Goal: Task Accomplishment & Management: Complete application form

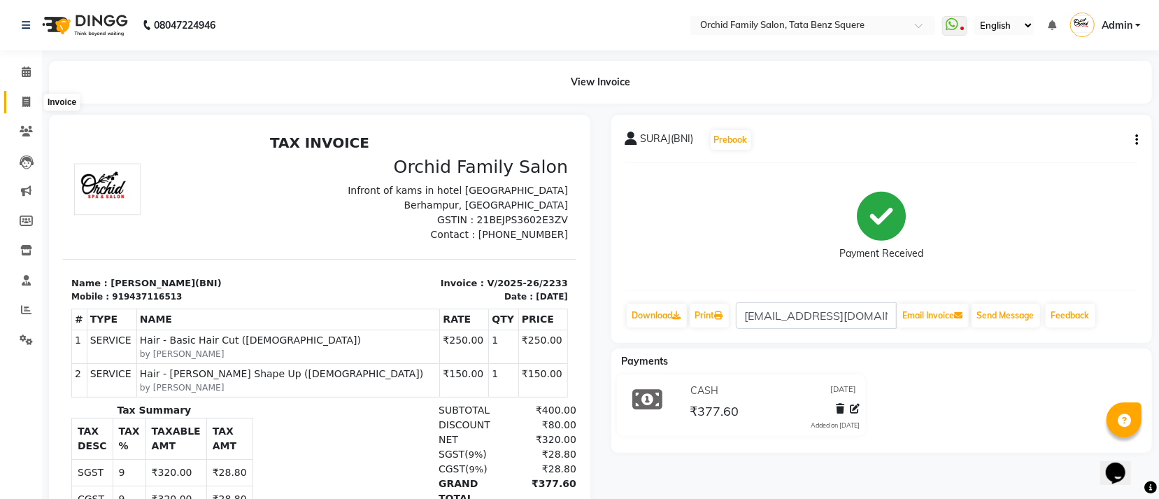
click at [29, 106] on icon at bounding box center [26, 101] width 8 height 10
select select "service"
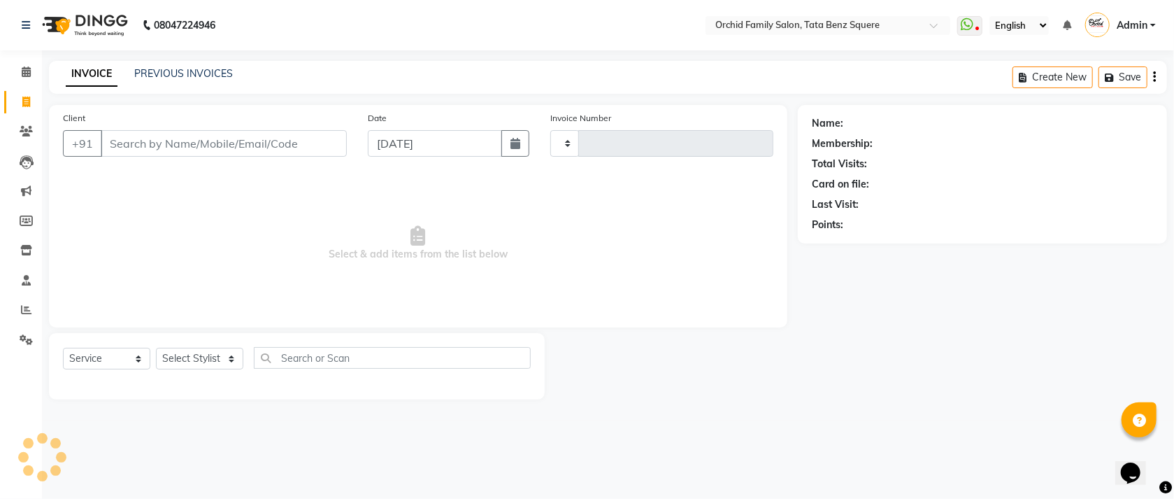
type input "2234"
select select "107"
click at [201, 359] on select "Select Stylist" at bounding box center [199, 359] width 87 height 22
select select "7335"
click at [156, 348] on select "Select Stylist Accountant [PERSON_NAME] [PERSON_NAME] [PERSON_NAME] [PERSON_NAM…" at bounding box center [199, 359] width 87 height 22
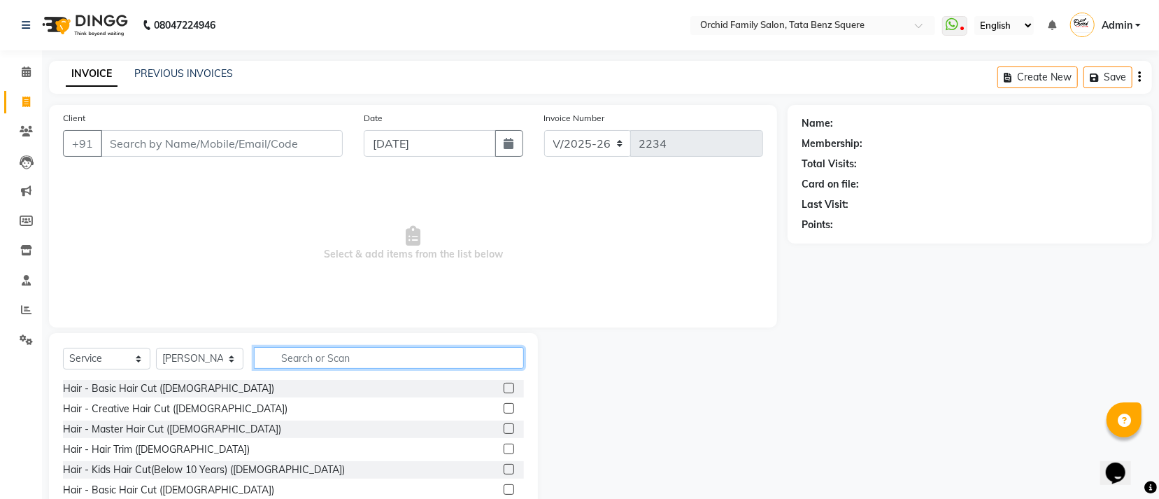
click at [306, 359] on input "text" at bounding box center [389, 358] width 270 height 22
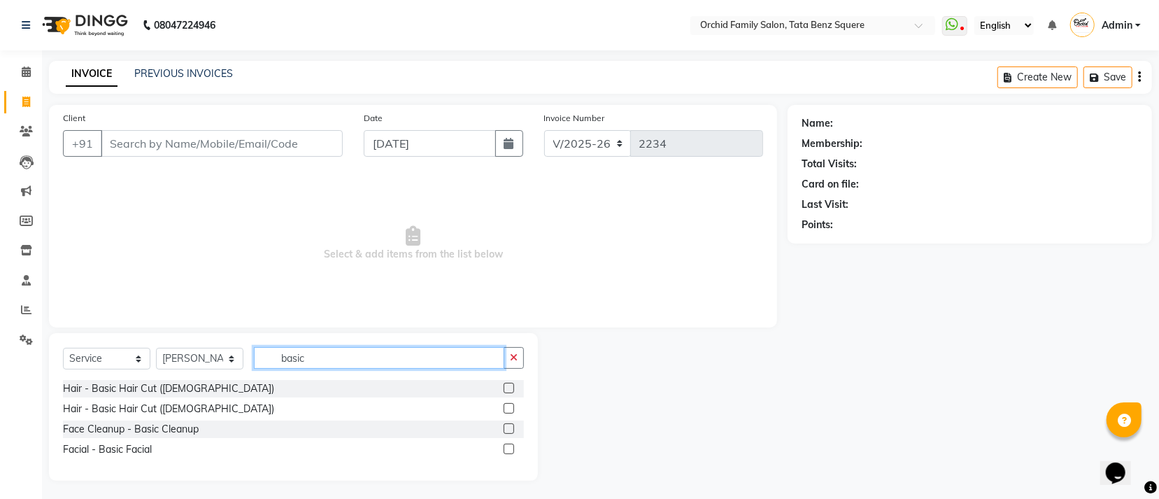
type input "basic"
click at [510, 410] on label at bounding box center [508, 408] width 10 height 10
click at [510, 410] on input "checkbox" at bounding box center [507, 408] width 9 height 9
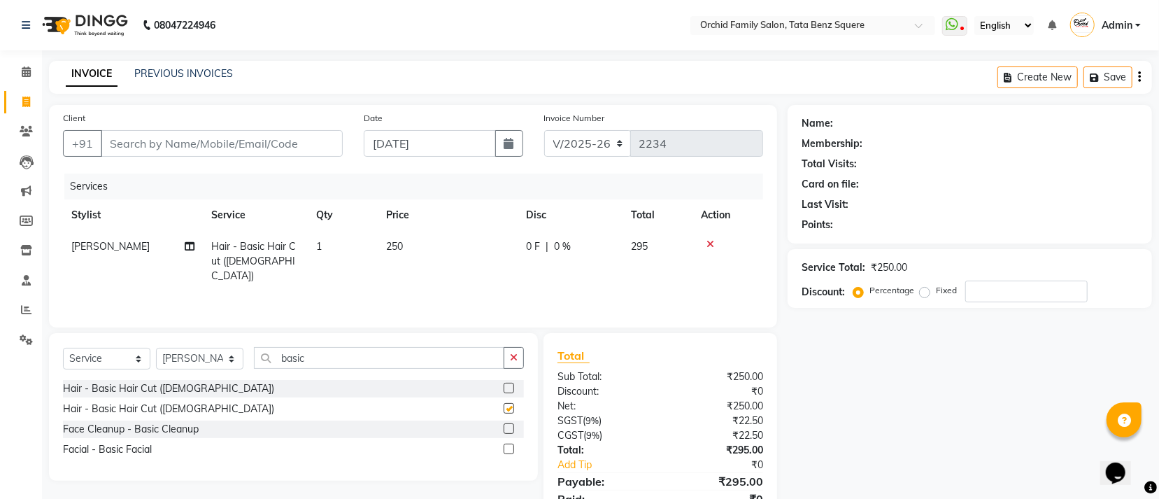
checkbox input "false"
click at [382, 367] on input "basic" at bounding box center [379, 358] width 250 height 22
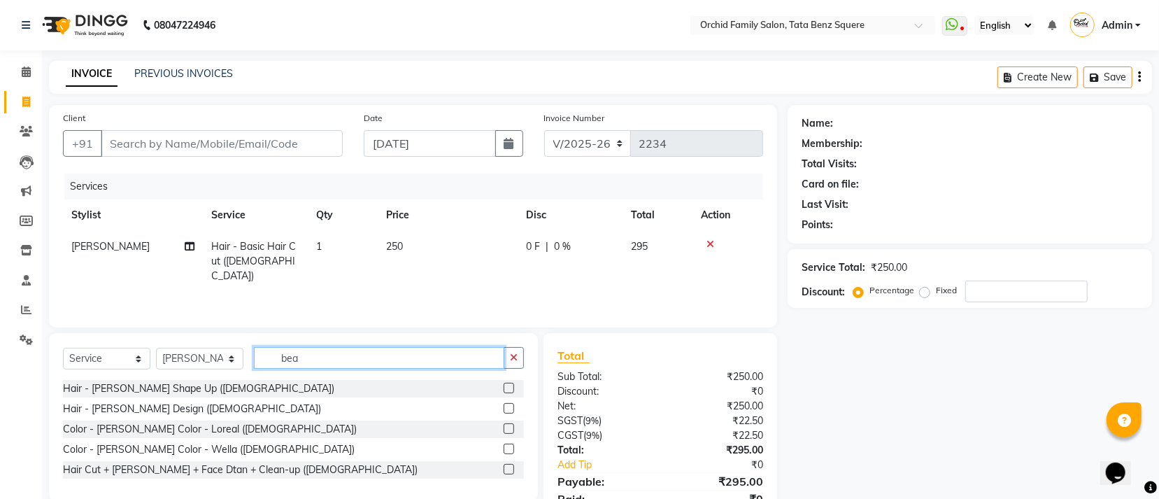
type input "bea"
click at [507, 388] on label at bounding box center [508, 387] width 10 height 10
click at [507, 388] on input "checkbox" at bounding box center [507, 388] width 9 height 9
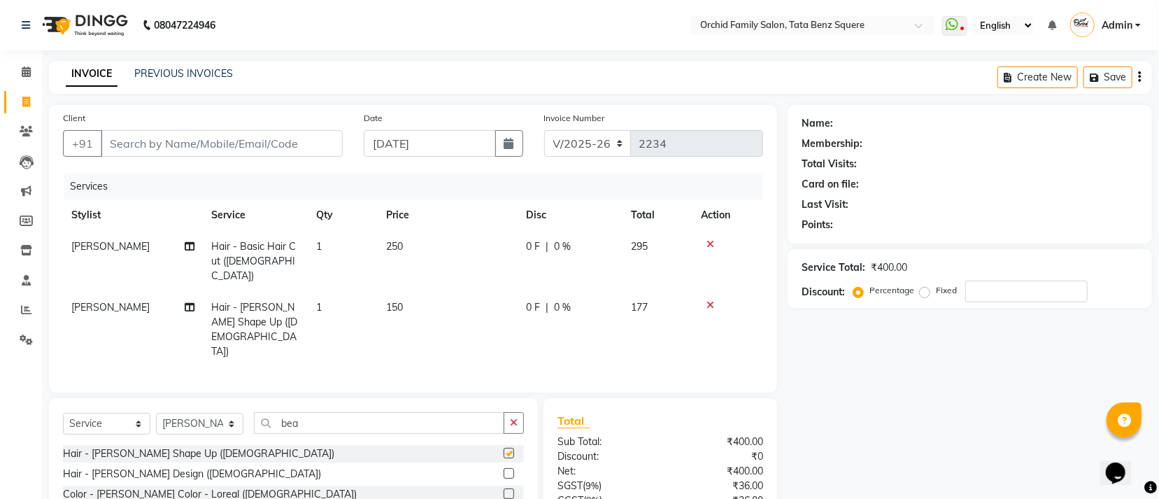
checkbox input "false"
click at [341, 412] on input "bea" at bounding box center [379, 423] width 250 height 22
type input "b"
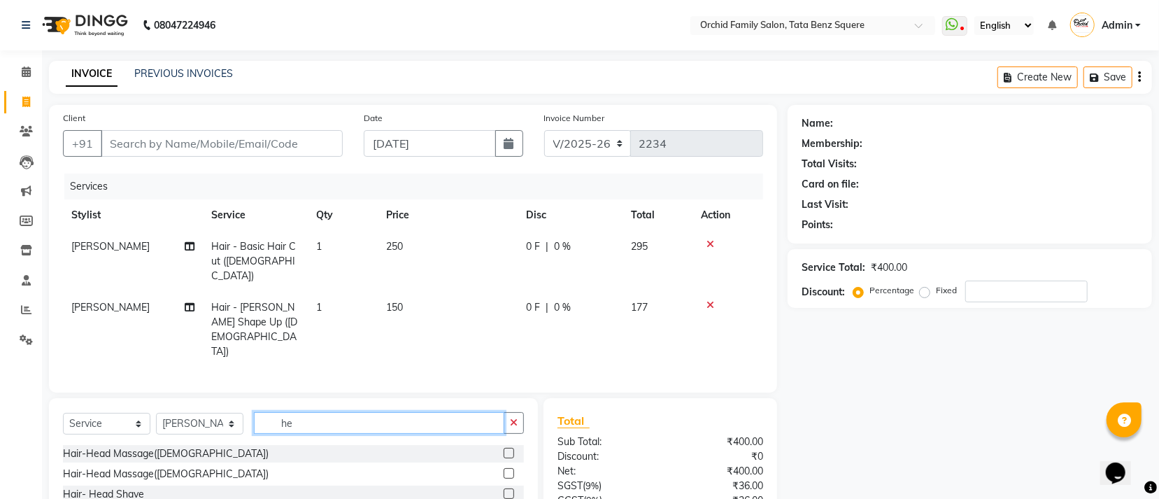
type input "he"
click at [503, 448] on label at bounding box center [508, 453] width 10 height 10
click at [503, 449] on input "checkbox" at bounding box center [507, 453] width 9 height 9
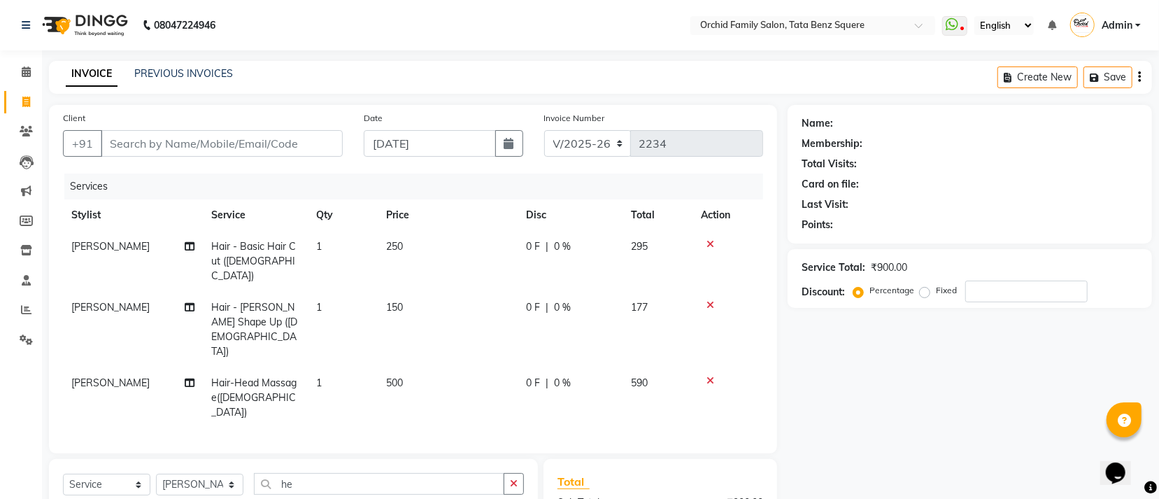
checkbox input "false"
click at [208, 146] on input "Client" at bounding box center [222, 143] width 242 height 27
type input "9"
type input "0"
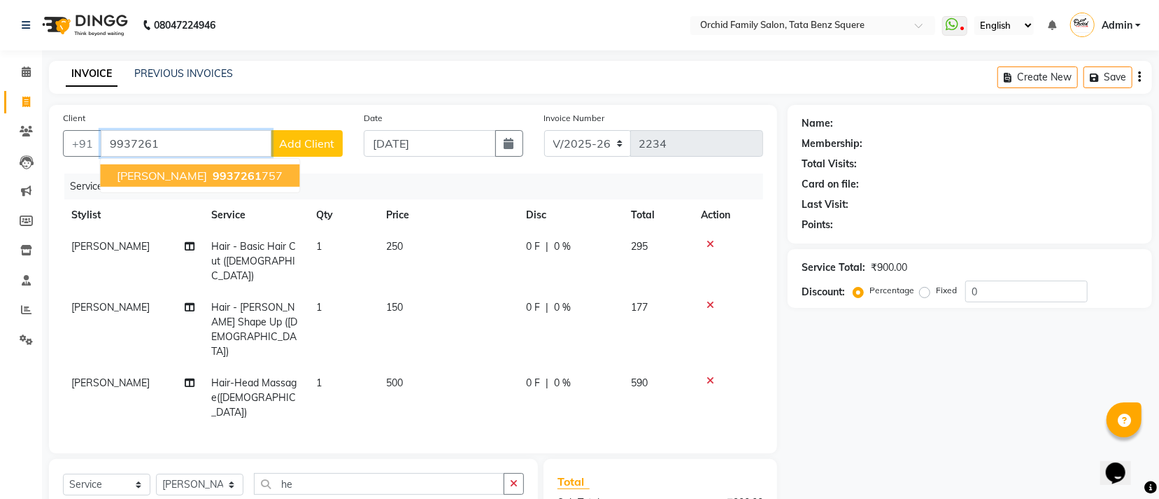
click at [179, 182] on button "ADITYA kar 9937261 757" at bounding box center [199, 175] width 199 height 22
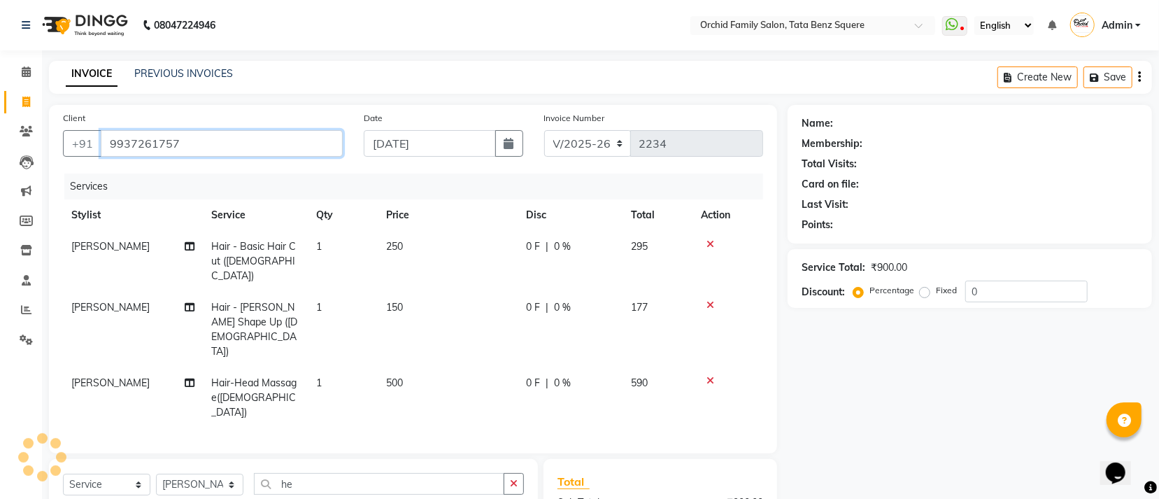
type input "9937261757"
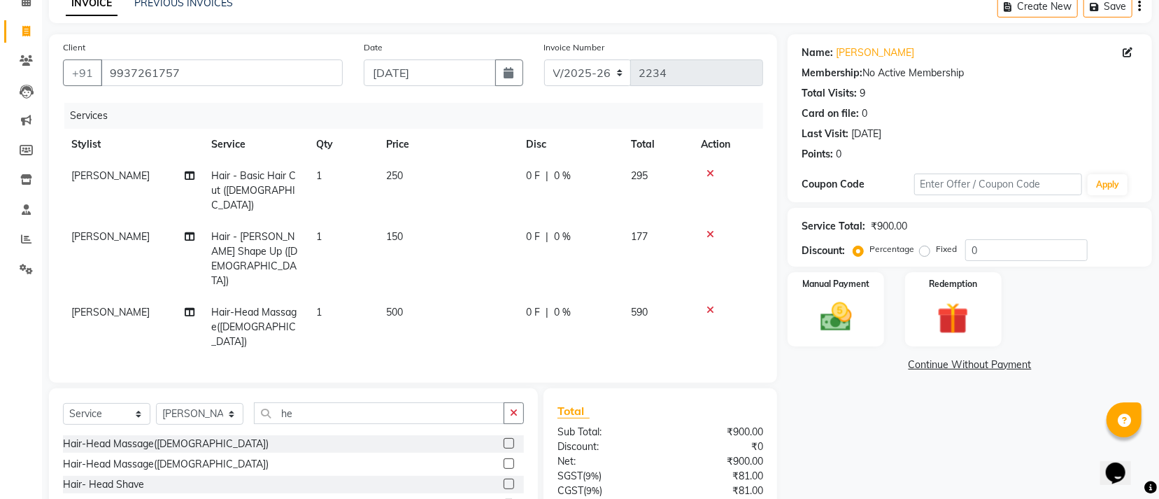
scroll to position [144, 0]
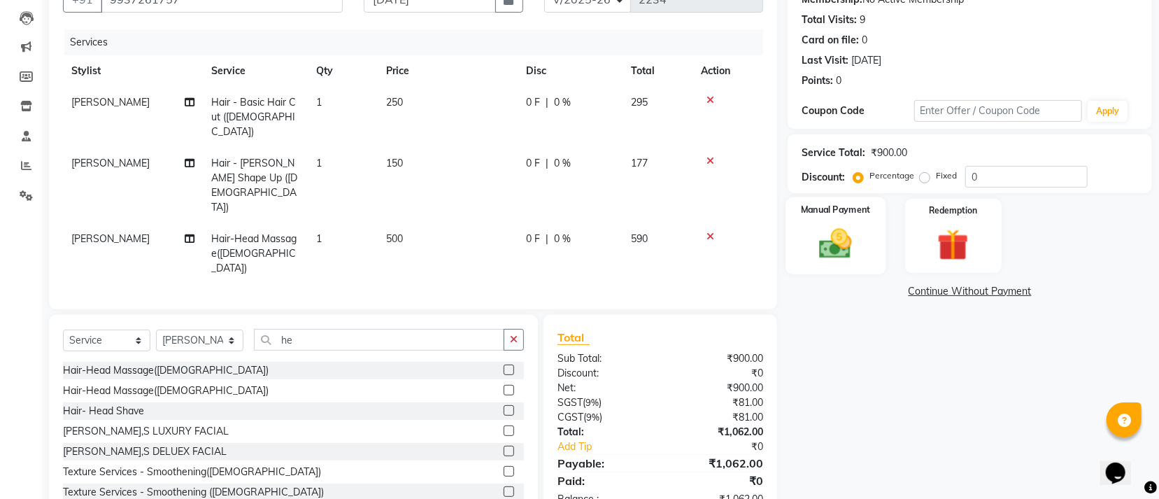
click at [822, 257] on img at bounding box center [835, 243] width 53 height 38
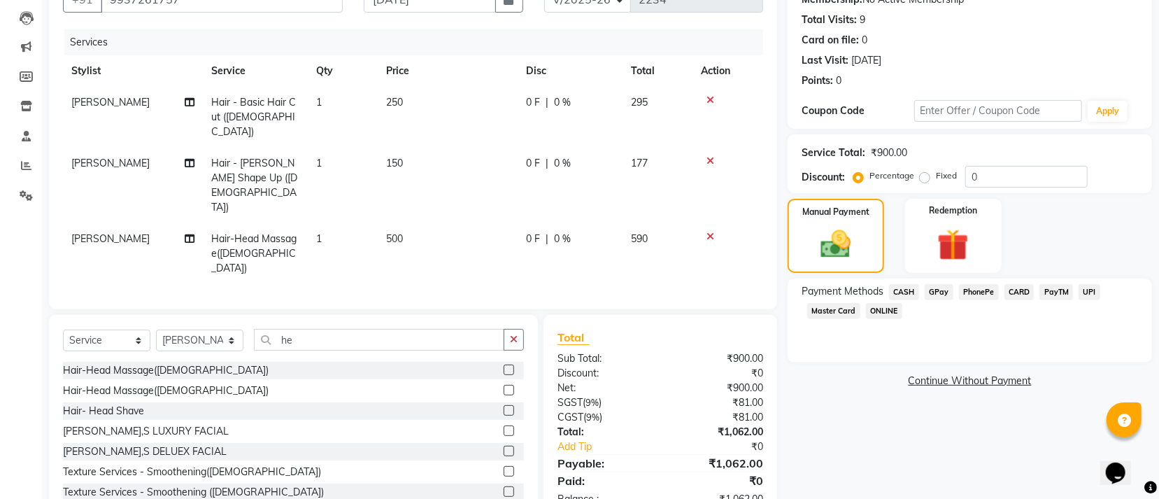
click at [941, 291] on span "GPay" at bounding box center [938, 292] width 29 height 16
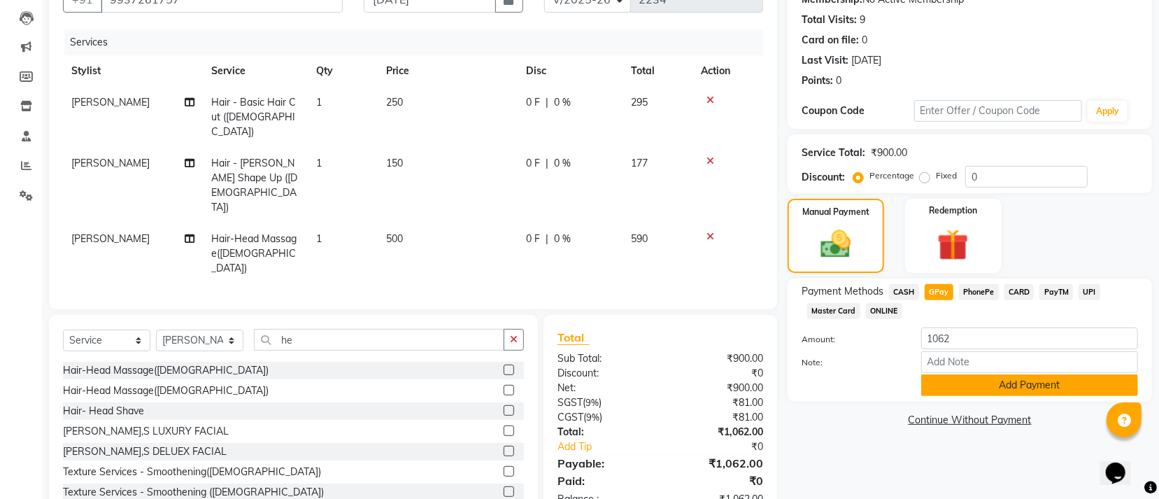
click at [973, 390] on button "Add Payment" at bounding box center [1029, 385] width 217 height 22
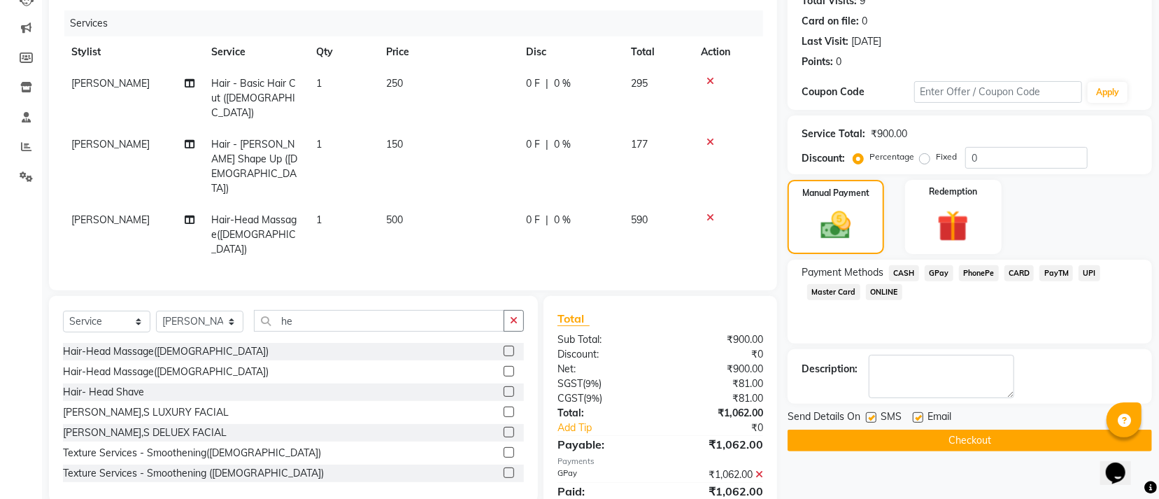
scroll to position [173, 0]
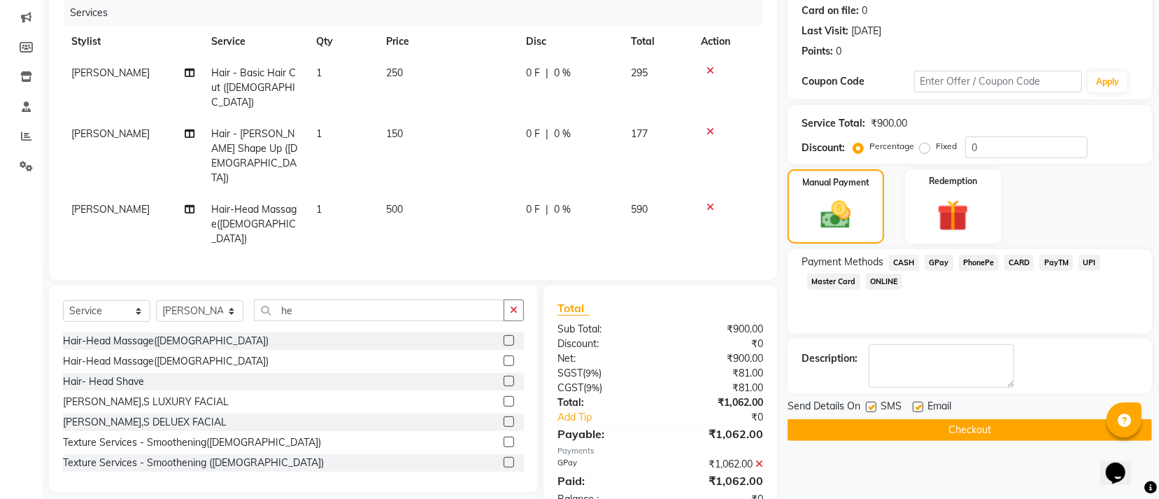
click at [970, 428] on button "Checkout" at bounding box center [969, 430] width 364 height 22
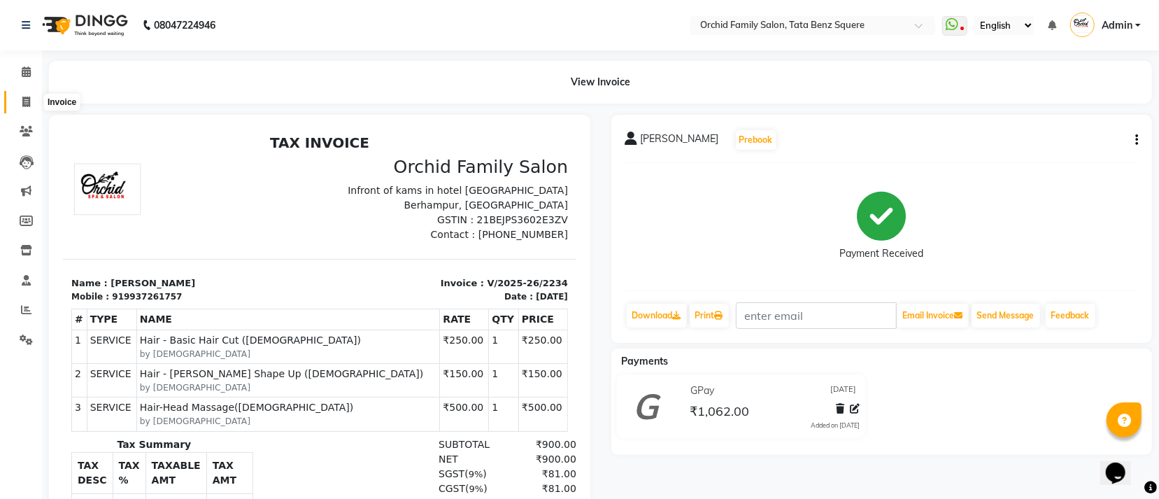
click at [23, 108] on span at bounding box center [26, 102] width 24 height 16
select select "service"
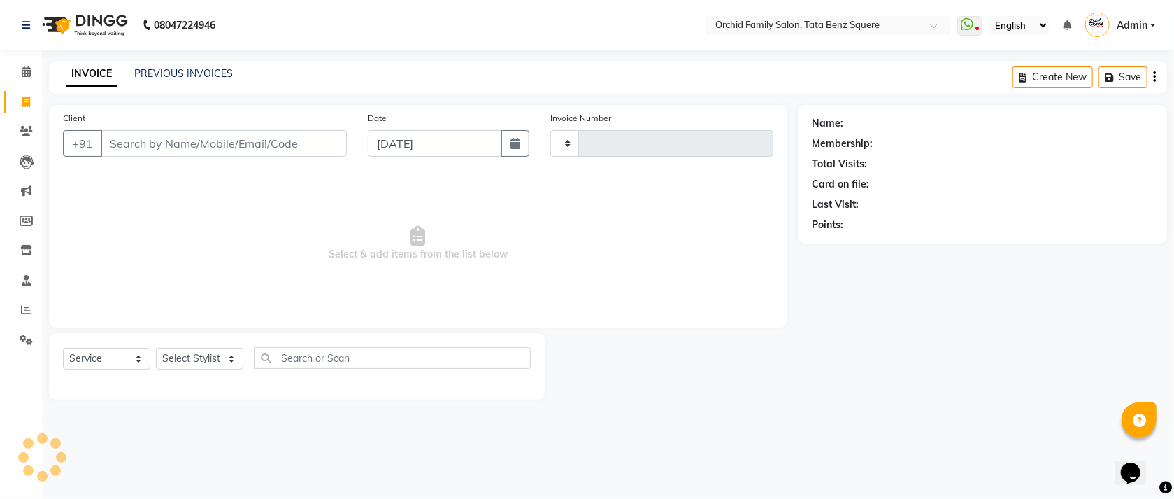
type input "2235"
select select "107"
click at [191, 73] on link "PREVIOUS INVOICES" at bounding box center [183, 73] width 99 height 13
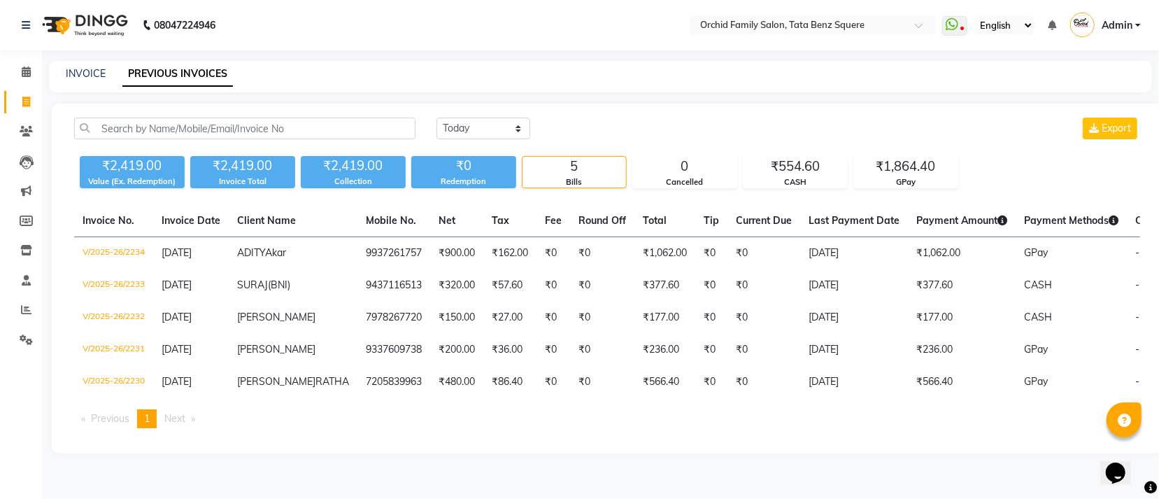
click at [720, 132] on div "[DATE] [DATE] Custom Range Export" at bounding box center [787, 128] width 703 height 22
click at [26, 311] on icon at bounding box center [26, 309] width 10 height 10
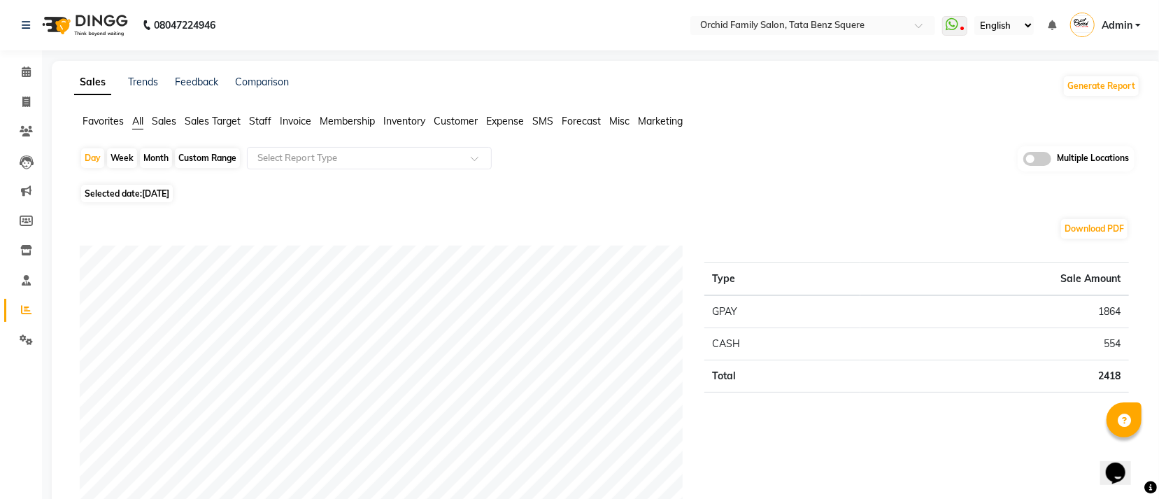
click at [266, 120] on span "Staff" at bounding box center [260, 121] width 22 height 13
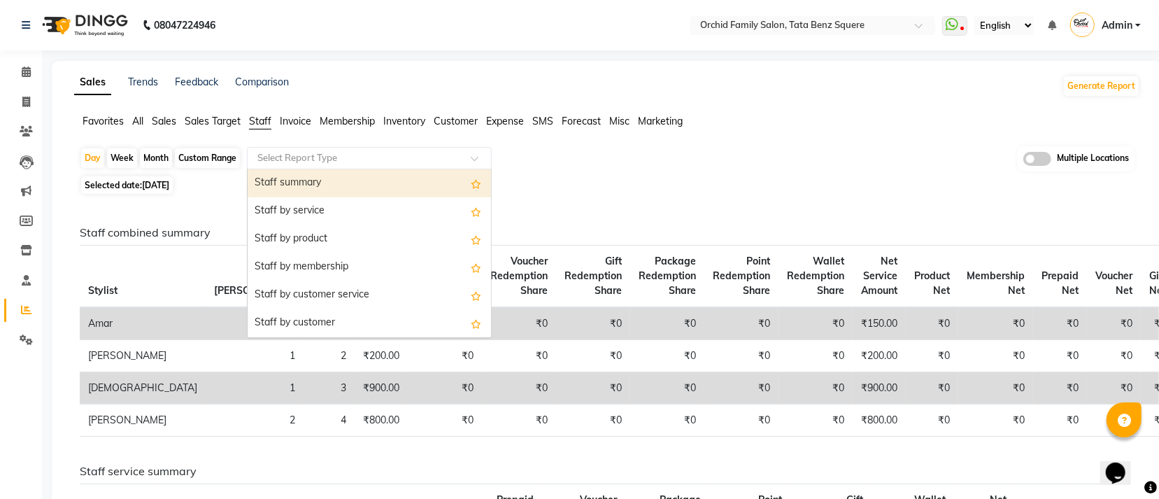
click at [415, 157] on input "text" at bounding box center [355, 158] width 201 height 14
click at [360, 178] on div "Staff summary" at bounding box center [369, 183] width 243 height 28
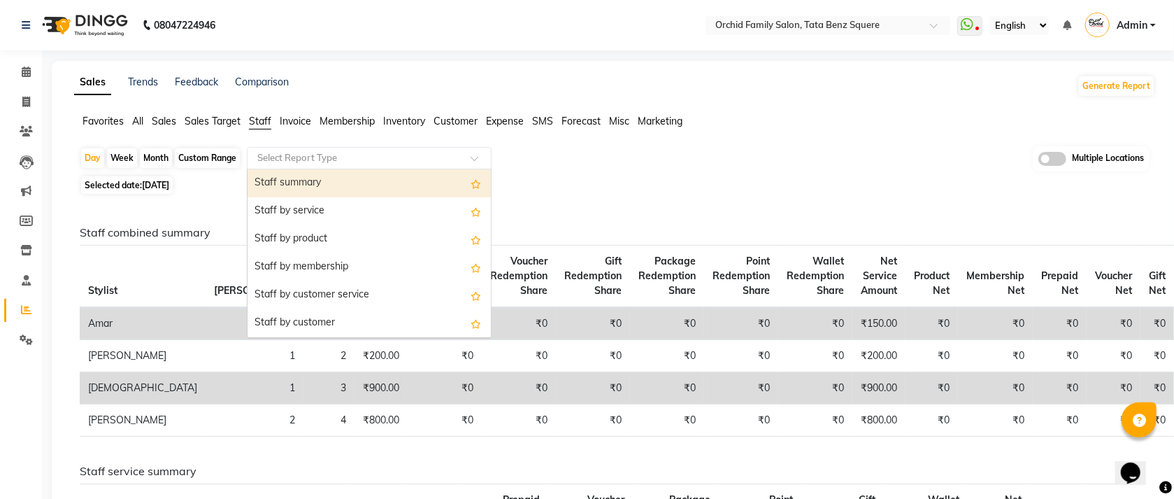
select select "full_report"
select select "csv"
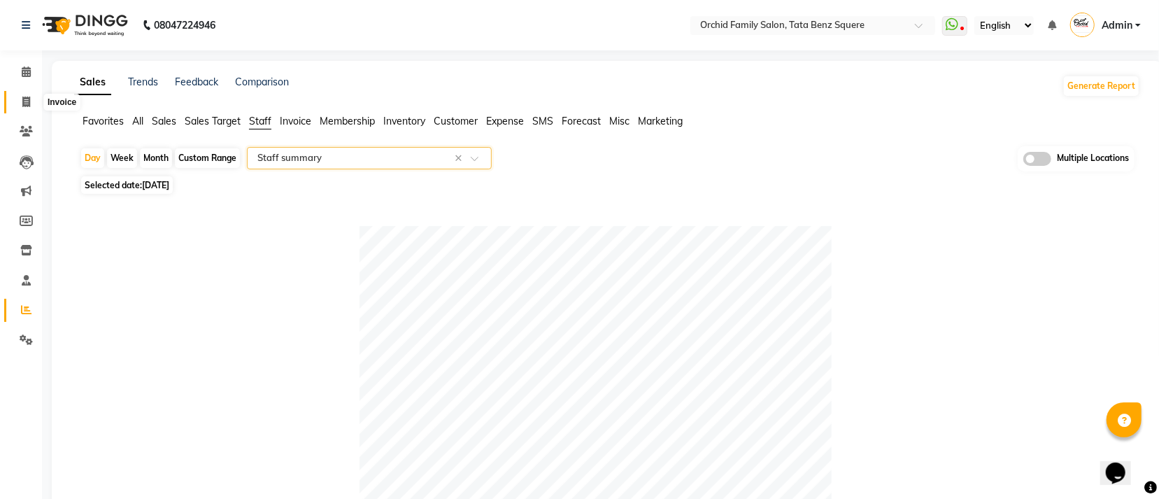
click at [26, 99] on icon at bounding box center [26, 101] width 8 height 10
select select "service"
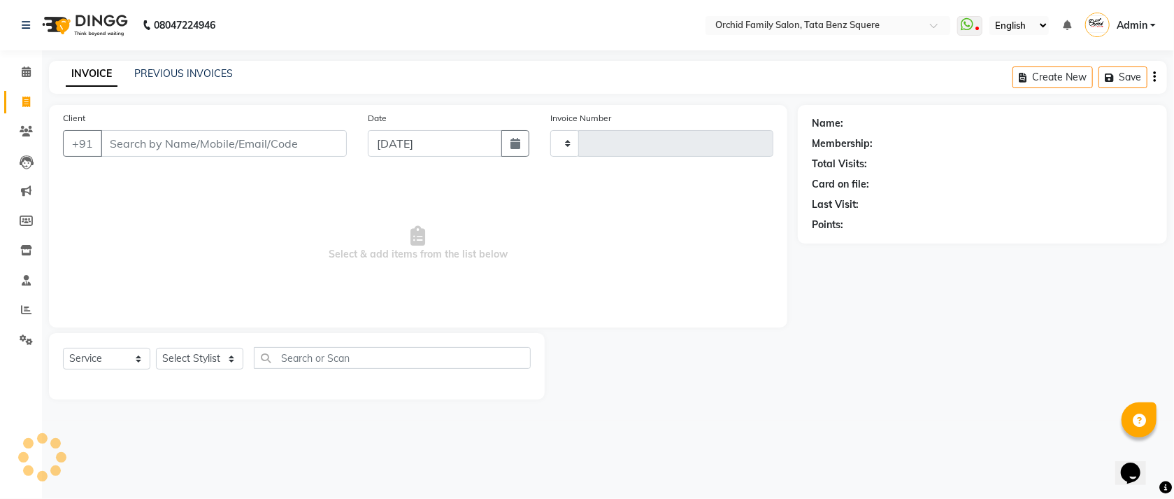
type input "2235"
select select "107"
click at [199, 359] on select "Select Stylist Accountant [PERSON_NAME] [PERSON_NAME] [PERSON_NAME] [PERSON_NAM…" at bounding box center [199, 359] width 87 height 22
click at [115, 354] on select "Select Service Product Membership Package Voucher Prepaid Gift Card" at bounding box center [106, 359] width 87 height 22
select select "product"
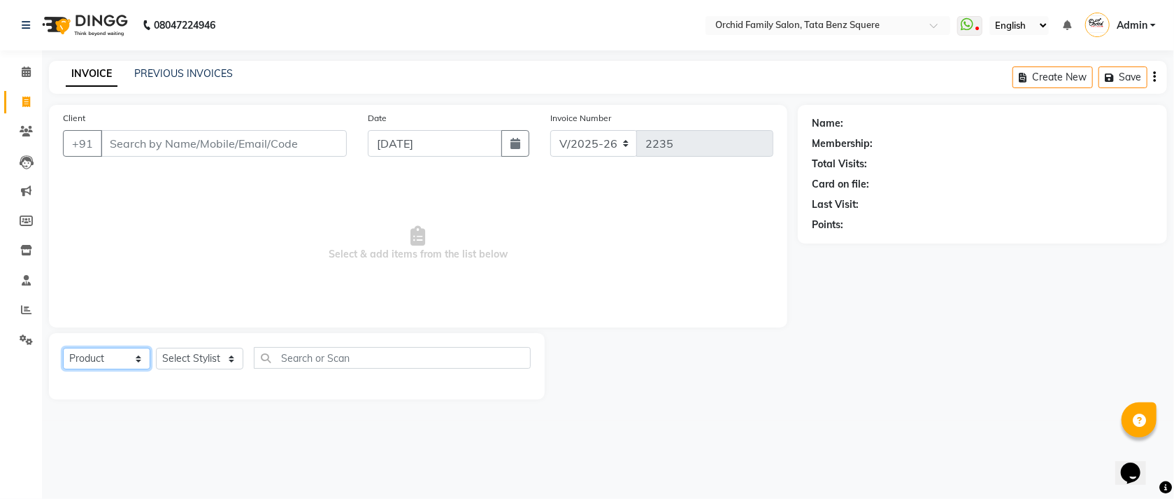
click at [63, 348] on select "Select Service Product Membership Package Voucher Prepaid Gift Card" at bounding box center [106, 359] width 87 height 22
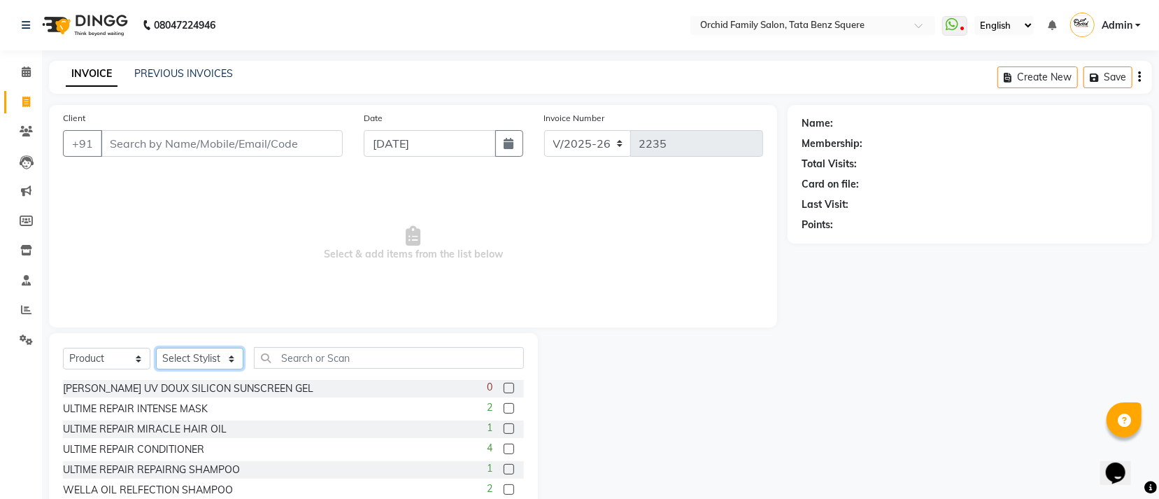
click at [202, 365] on select "Select Stylist Accountant [PERSON_NAME] [PERSON_NAME] [PERSON_NAME] [PERSON_NAM…" at bounding box center [199, 359] width 87 height 22
select select "4622"
click at [156, 348] on select "Select Stylist Accountant [PERSON_NAME] [PERSON_NAME] [PERSON_NAME] [PERSON_NAM…" at bounding box center [199, 359] width 87 height 22
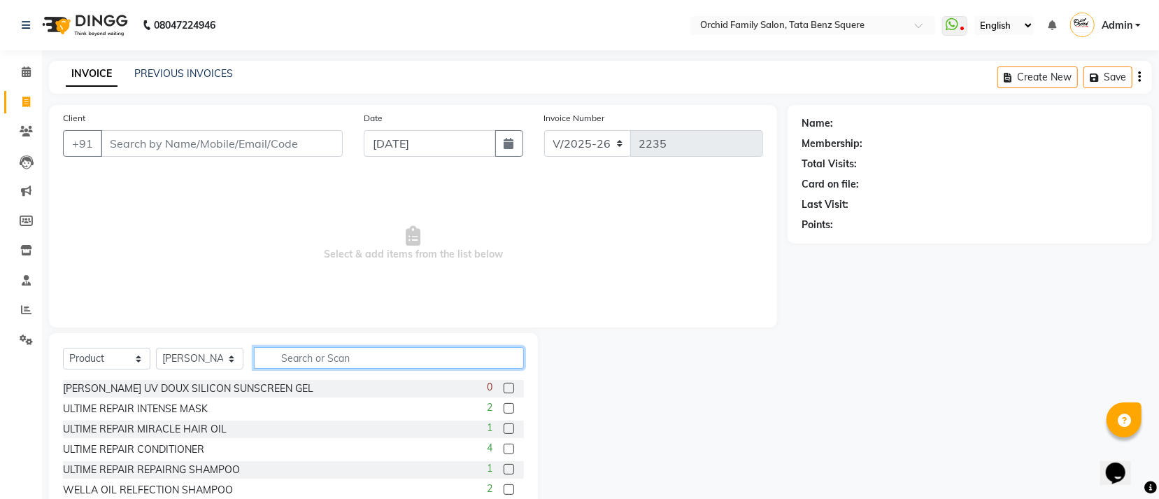
click at [397, 353] on input "text" at bounding box center [389, 358] width 270 height 22
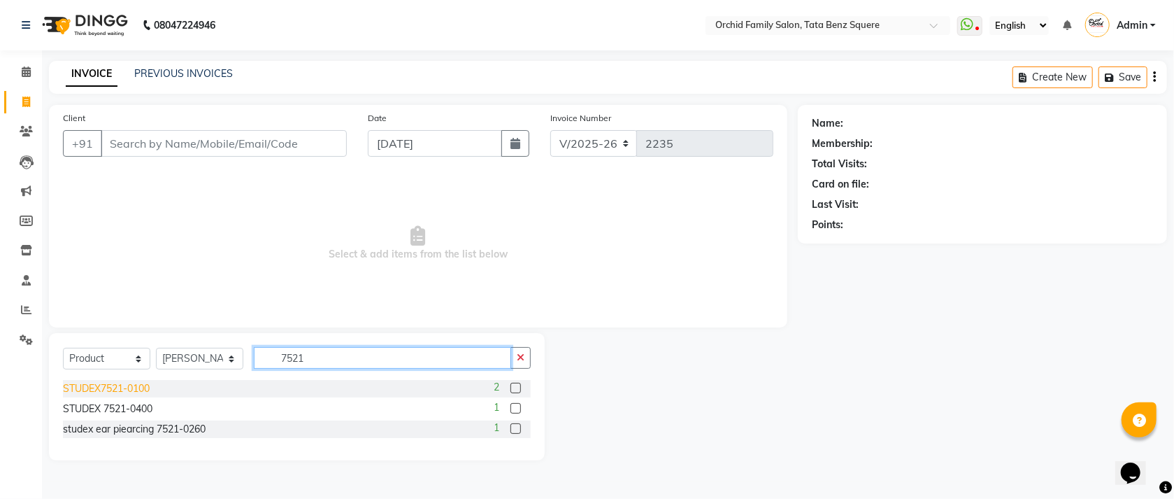
type input "7521"
click at [139, 385] on div "STUDEX7521-0100" at bounding box center [106, 388] width 87 height 15
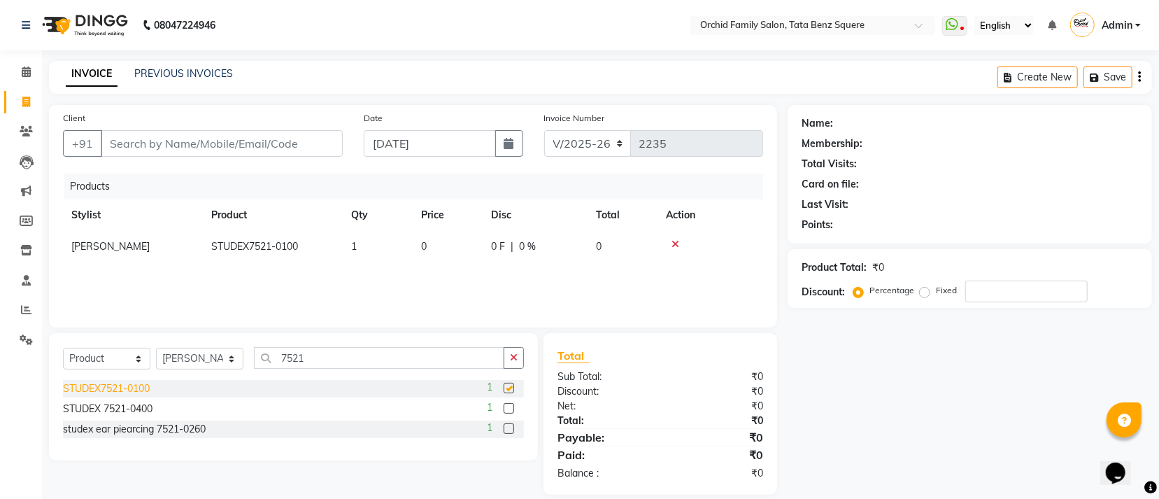
checkbox input "false"
click at [438, 241] on td "0" at bounding box center [448, 246] width 70 height 31
select select "4622"
click at [447, 249] on input "0" at bounding box center [447, 250] width 53 height 22
type input "1010"
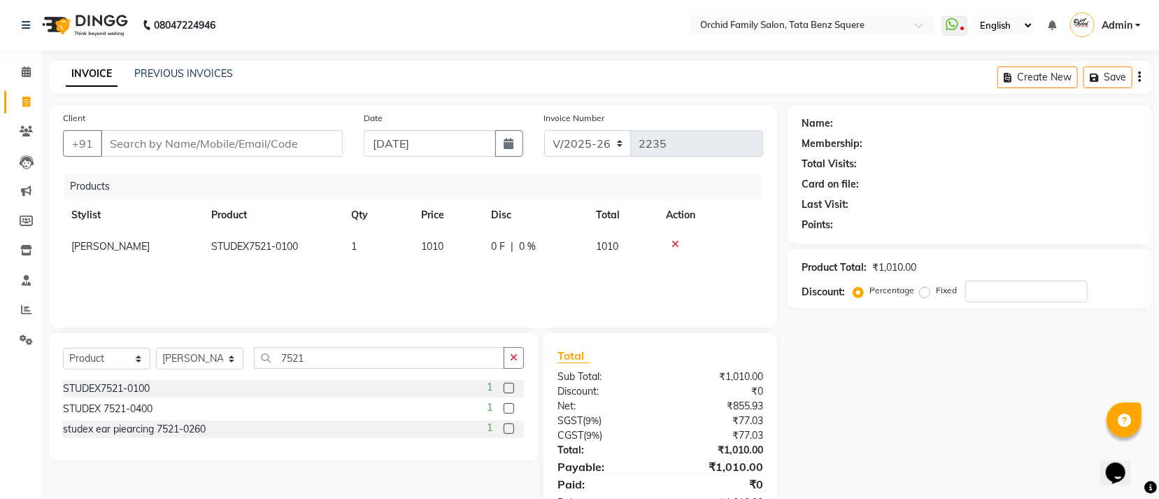
click at [720, 291] on div "Products Stylist Product Qty Price Disc Total Action [PERSON_NAME] STUDEX7521-0…" at bounding box center [413, 243] width 700 height 140
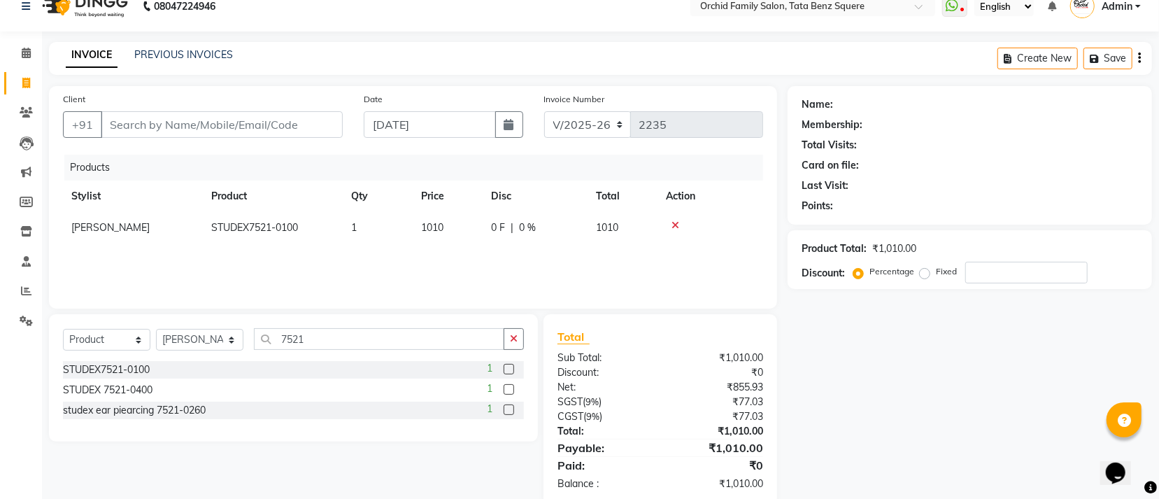
scroll to position [48, 0]
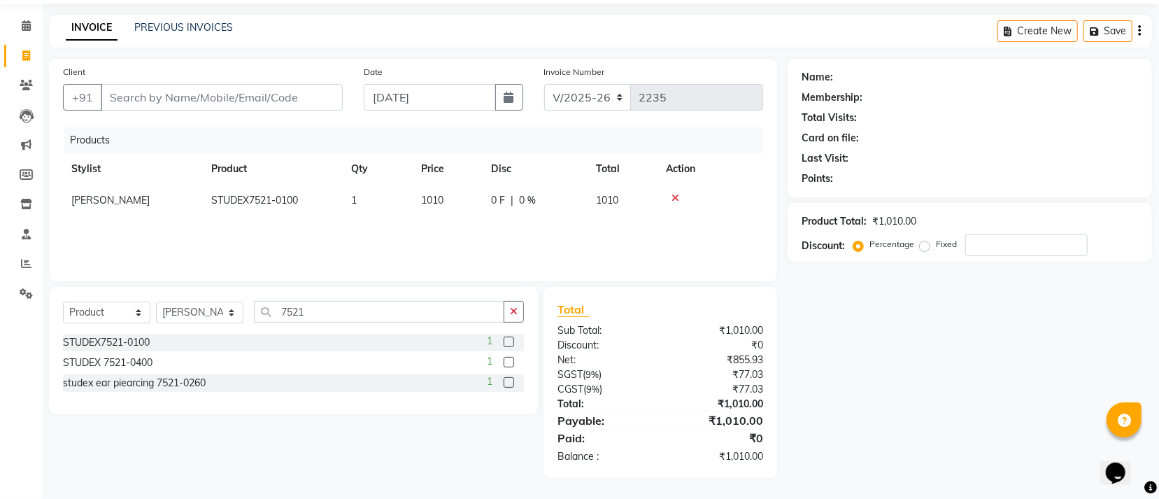
click at [348, 100] on div "Client +91" at bounding box center [202, 92] width 301 height 57
click at [241, 101] on input "Client" at bounding box center [222, 97] width 242 height 27
type input "8"
type input "0"
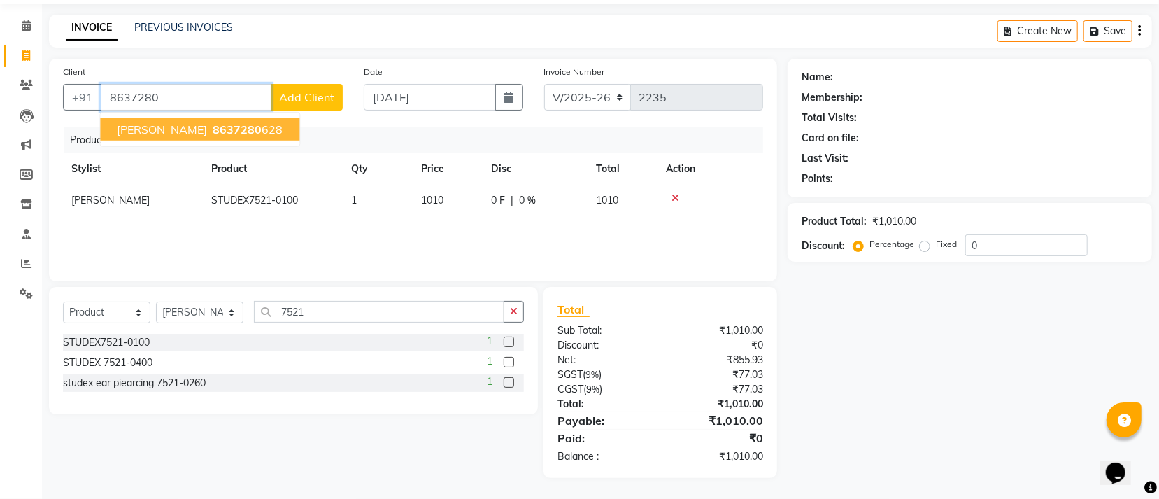
click at [213, 128] on span "8637280" at bounding box center [237, 129] width 49 height 14
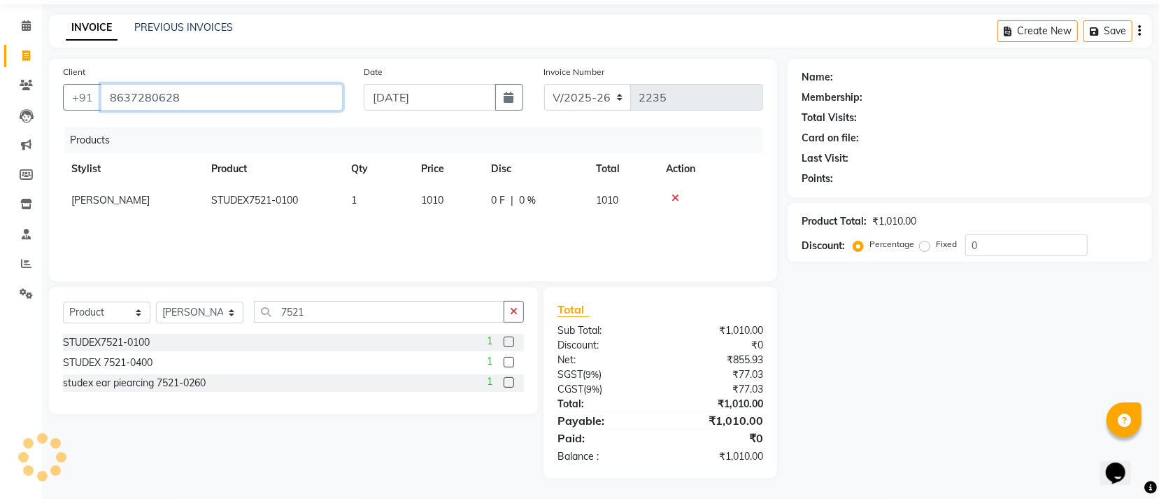
type input "8637280628"
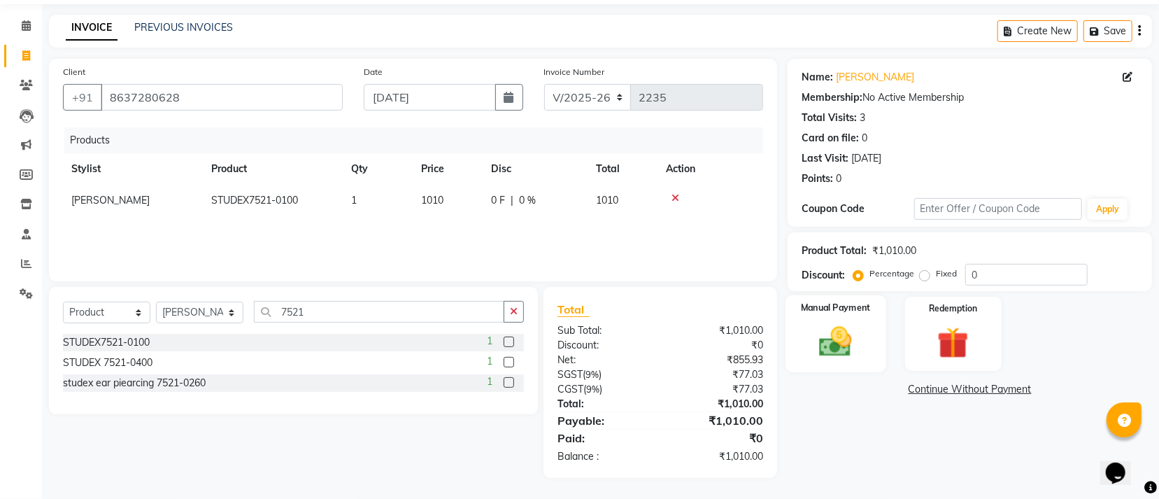
click at [836, 318] on div "Manual Payment" at bounding box center [836, 333] width 100 height 77
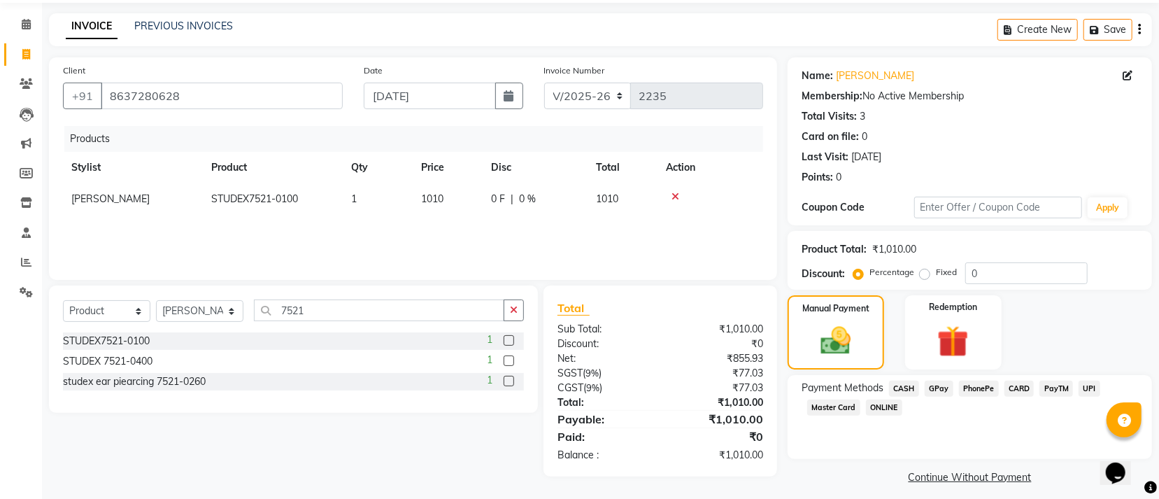
click at [938, 387] on span "GPay" at bounding box center [938, 388] width 29 height 16
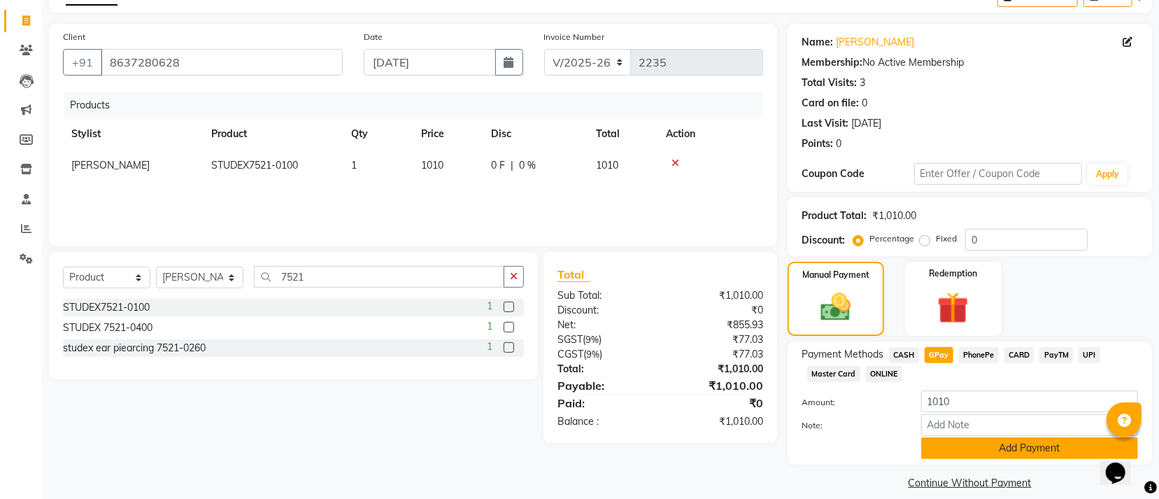
scroll to position [99, 0]
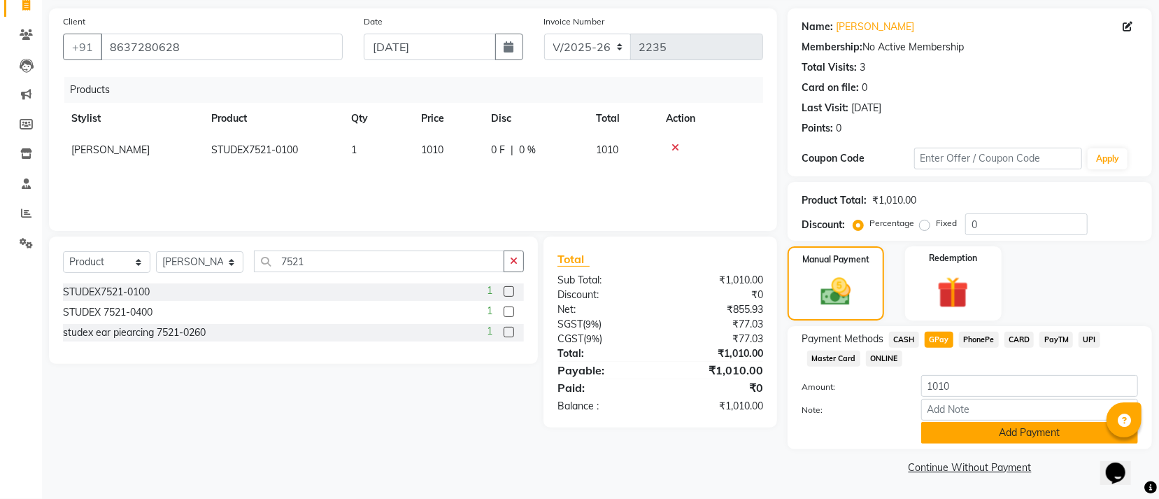
drag, startPoint x: 966, startPoint y: 446, endPoint x: 966, endPoint y: 438, distance: 8.4
click at [966, 438] on div "Payment Methods CASH GPay PhonePe CARD PayTM UPI Master Card ONLINE Amount: 101…" at bounding box center [969, 387] width 364 height 123
click at [966, 438] on button "Add Payment" at bounding box center [1029, 433] width 217 height 22
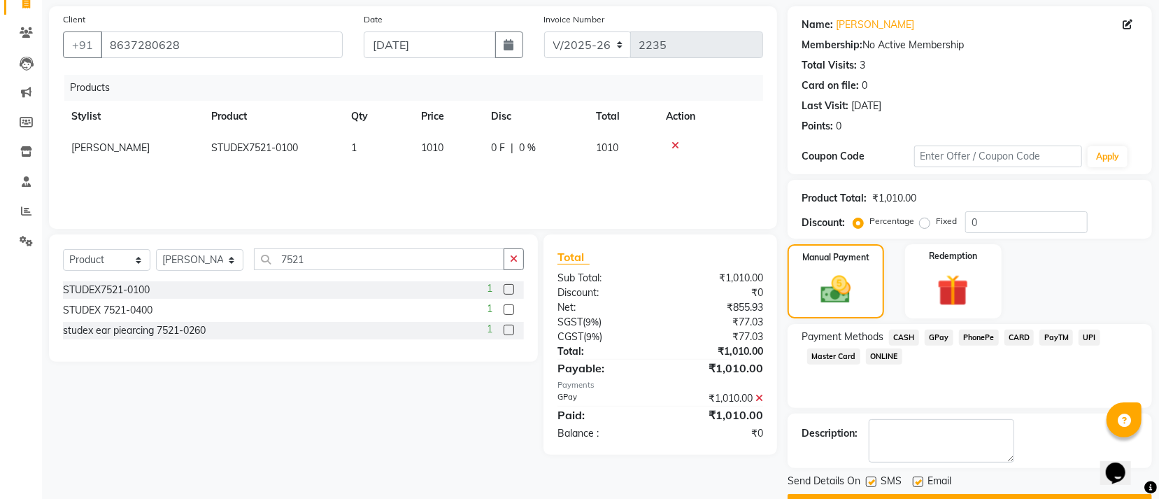
scroll to position [136, 0]
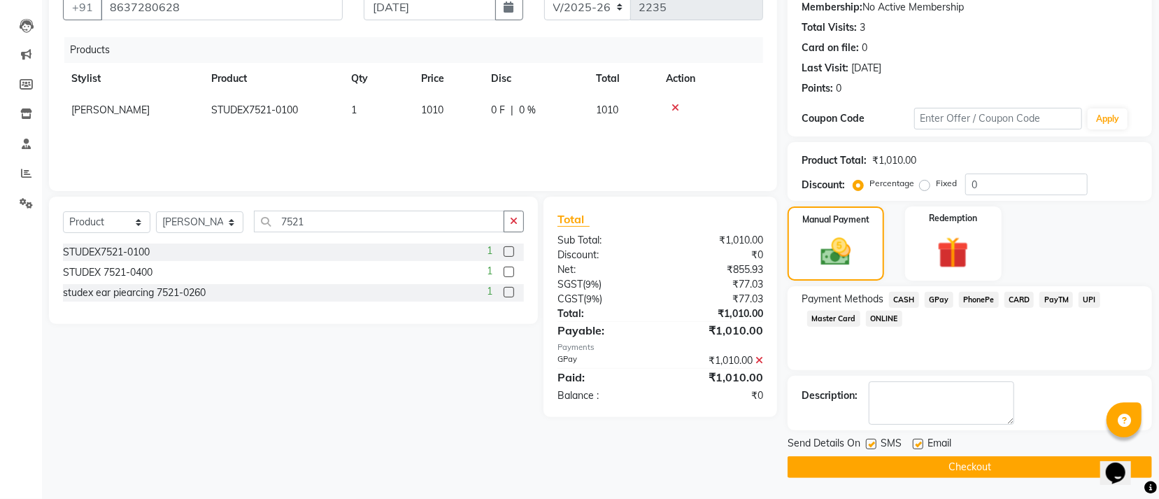
click at [948, 461] on button "Checkout" at bounding box center [969, 467] width 364 height 22
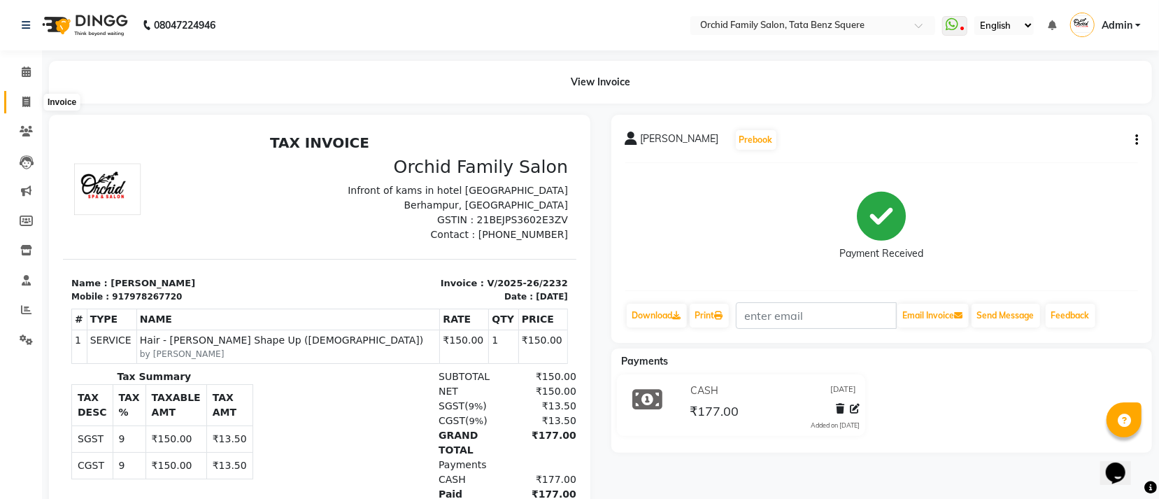
click at [22, 99] on icon at bounding box center [26, 101] width 8 height 10
select select "service"
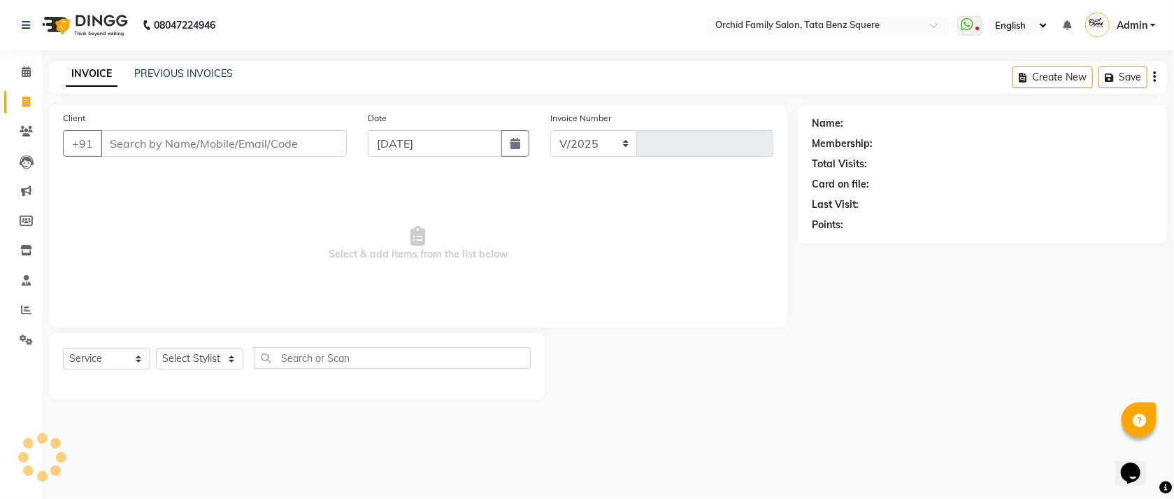
select select "107"
type input "2235"
click at [177, 71] on link "PREVIOUS INVOICES" at bounding box center [183, 73] width 99 height 13
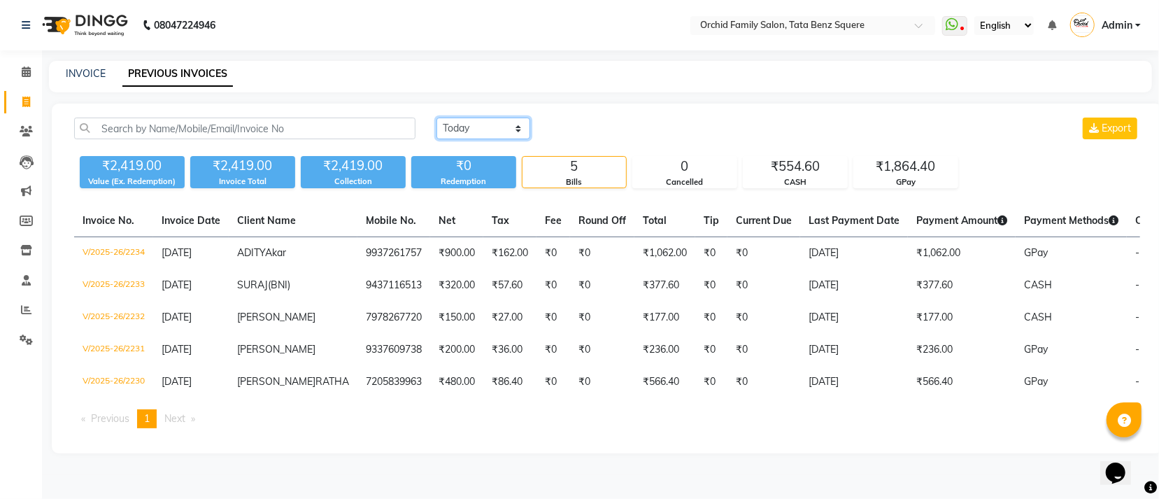
click at [510, 126] on select "Today Yesterday Custom Range" at bounding box center [483, 128] width 94 height 22
click at [606, 128] on div "[DATE] [DATE] Custom Range Export" at bounding box center [787, 128] width 703 height 22
click at [487, 129] on select "Today Yesterday Custom Range" at bounding box center [483, 128] width 94 height 22
click at [621, 127] on div "[DATE] [DATE] Custom Range Export" at bounding box center [787, 128] width 703 height 22
click at [505, 127] on select "Today Yesterday Custom Range" at bounding box center [483, 128] width 94 height 22
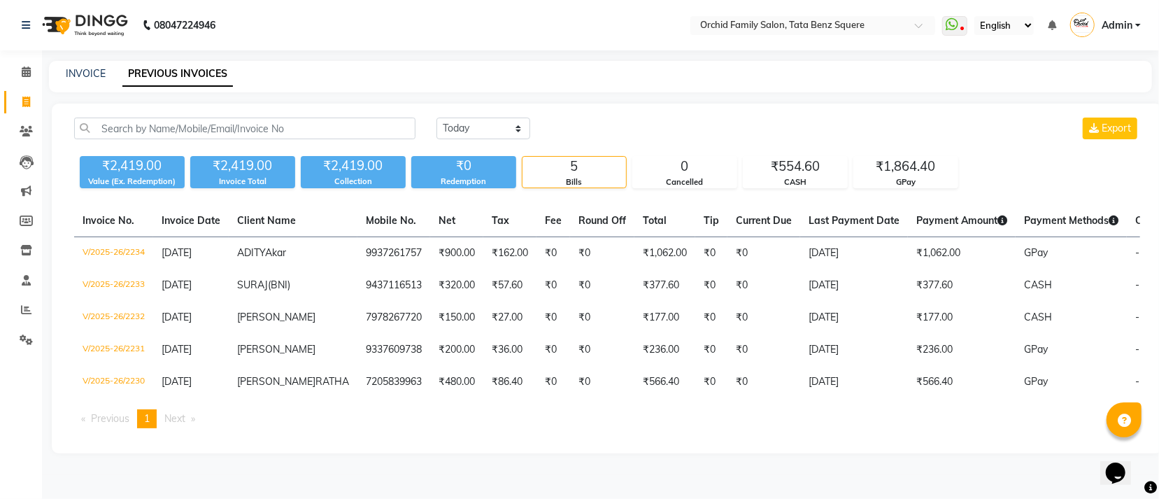
click at [731, 121] on div "[DATE] [DATE] Custom Range Export" at bounding box center [787, 128] width 703 height 22
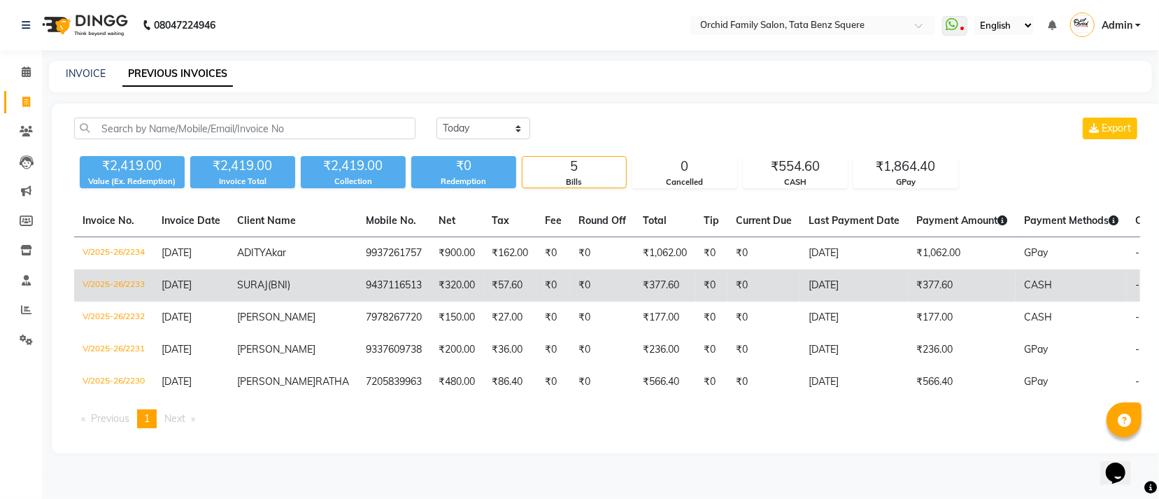
click at [727, 282] on td "₹0" at bounding box center [763, 285] width 73 height 32
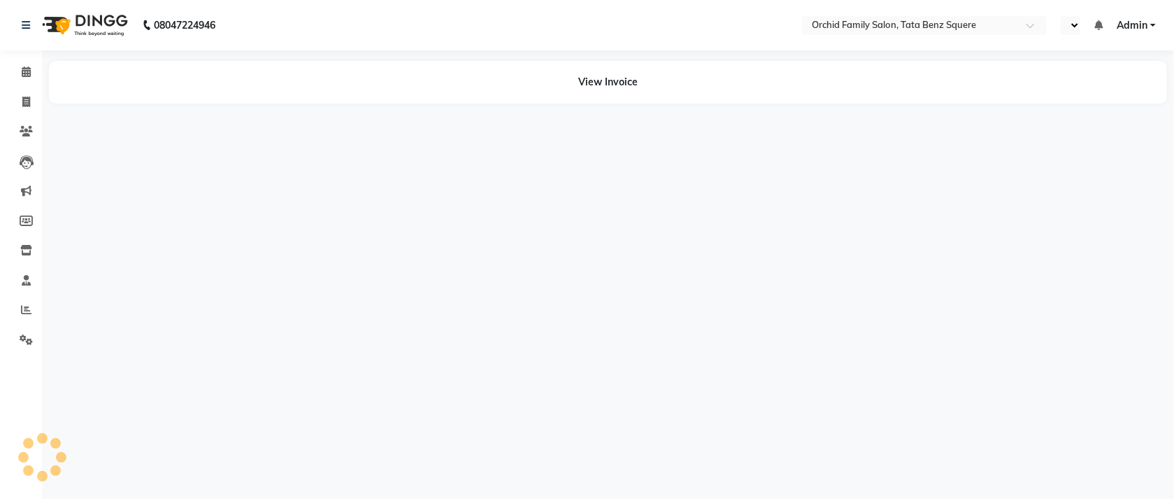
select select "en"
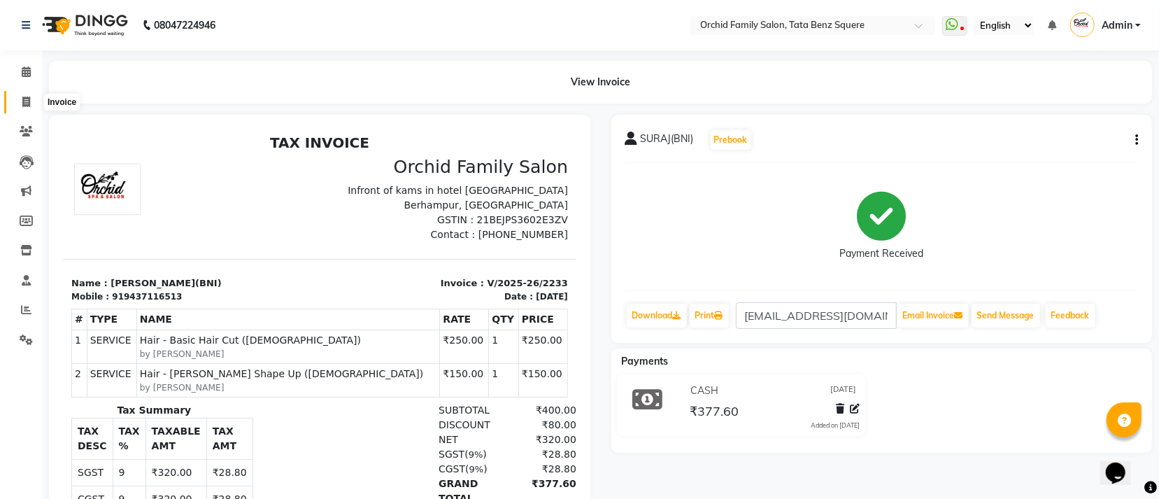
click at [28, 99] on icon at bounding box center [26, 101] width 8 height 10
select select "service"
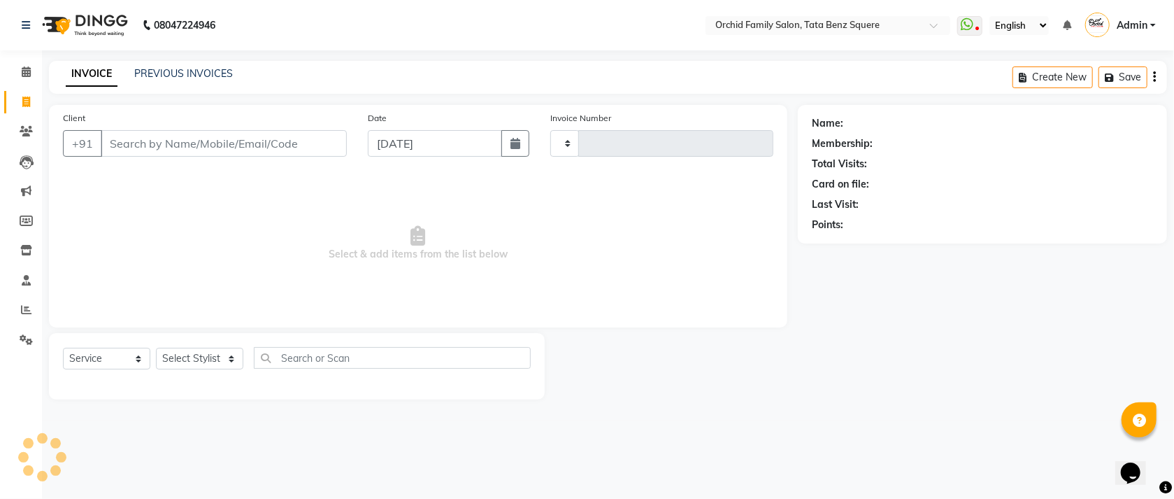
type input "2235"
select select "107"
click at [148, 69] on link "PREVIOUS INVOICES" at bounding box center [183, 73] width 99 height 13
